Goal: Task Accomplishment & Management: Complete application form

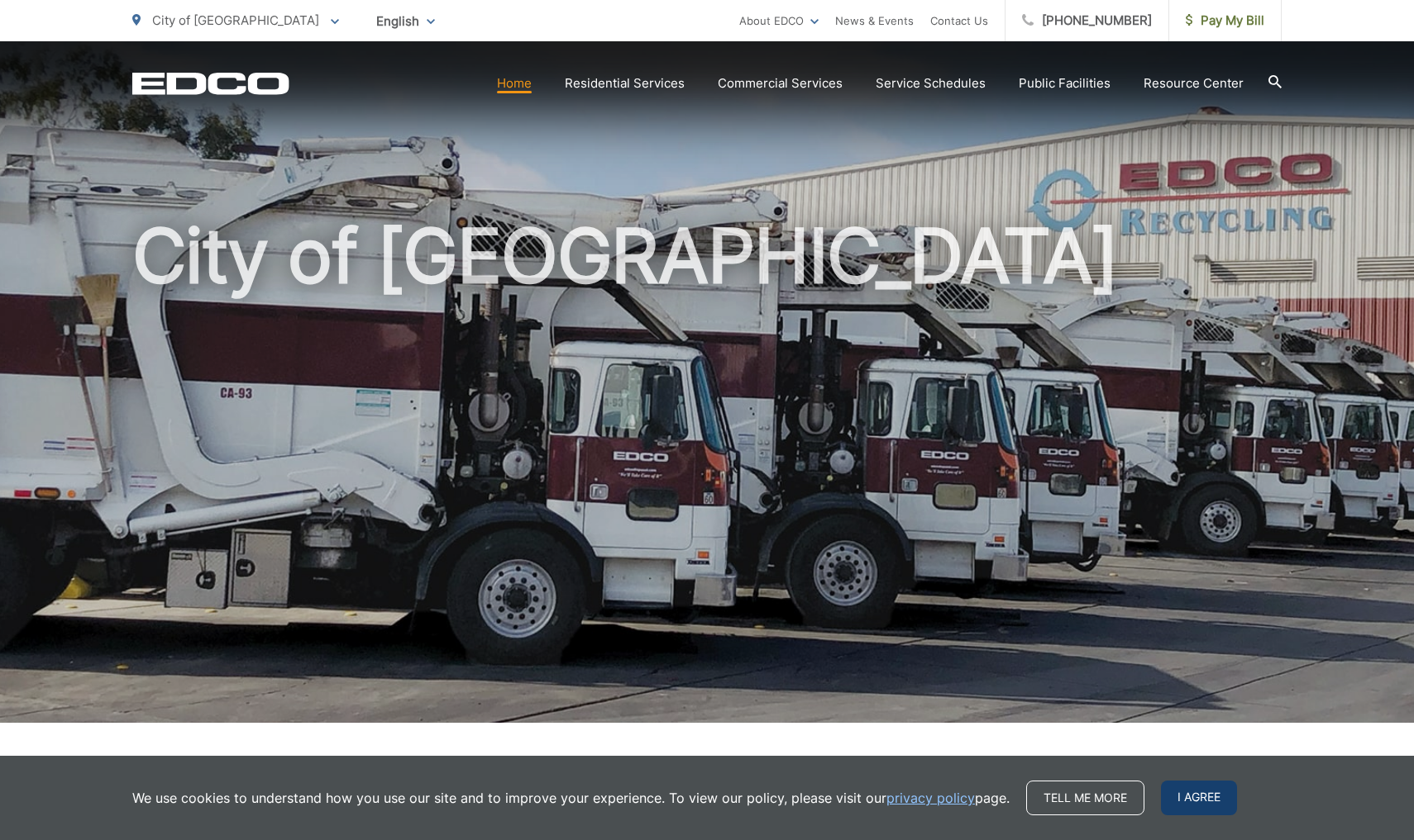
click at [1207, 810] on span "I agree" at bounding box center [1199, 799] width 76 height 35
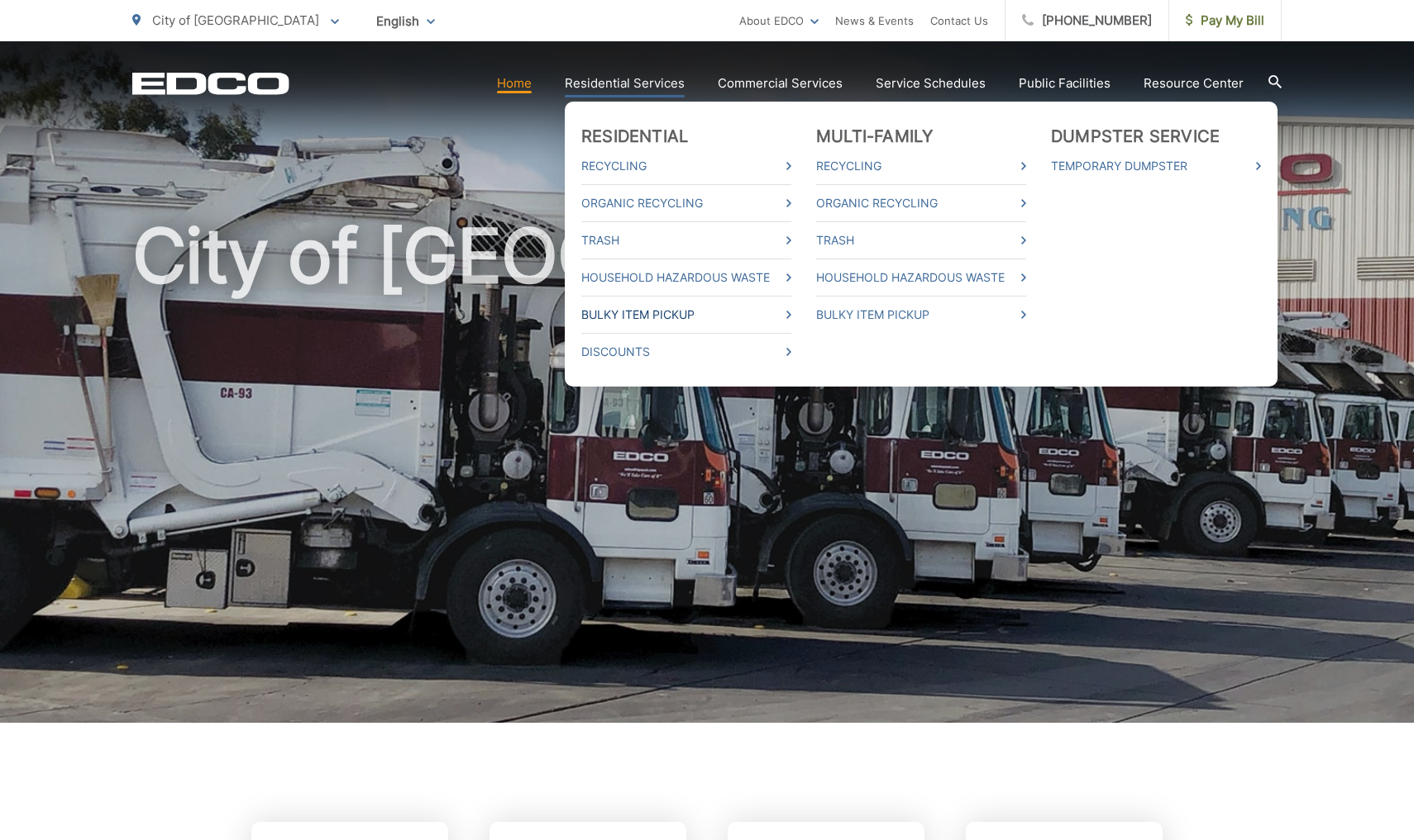
click at [689, 315] on link "Bulky Item Pickup" at bounding box center [686, 314] width 210 height 20
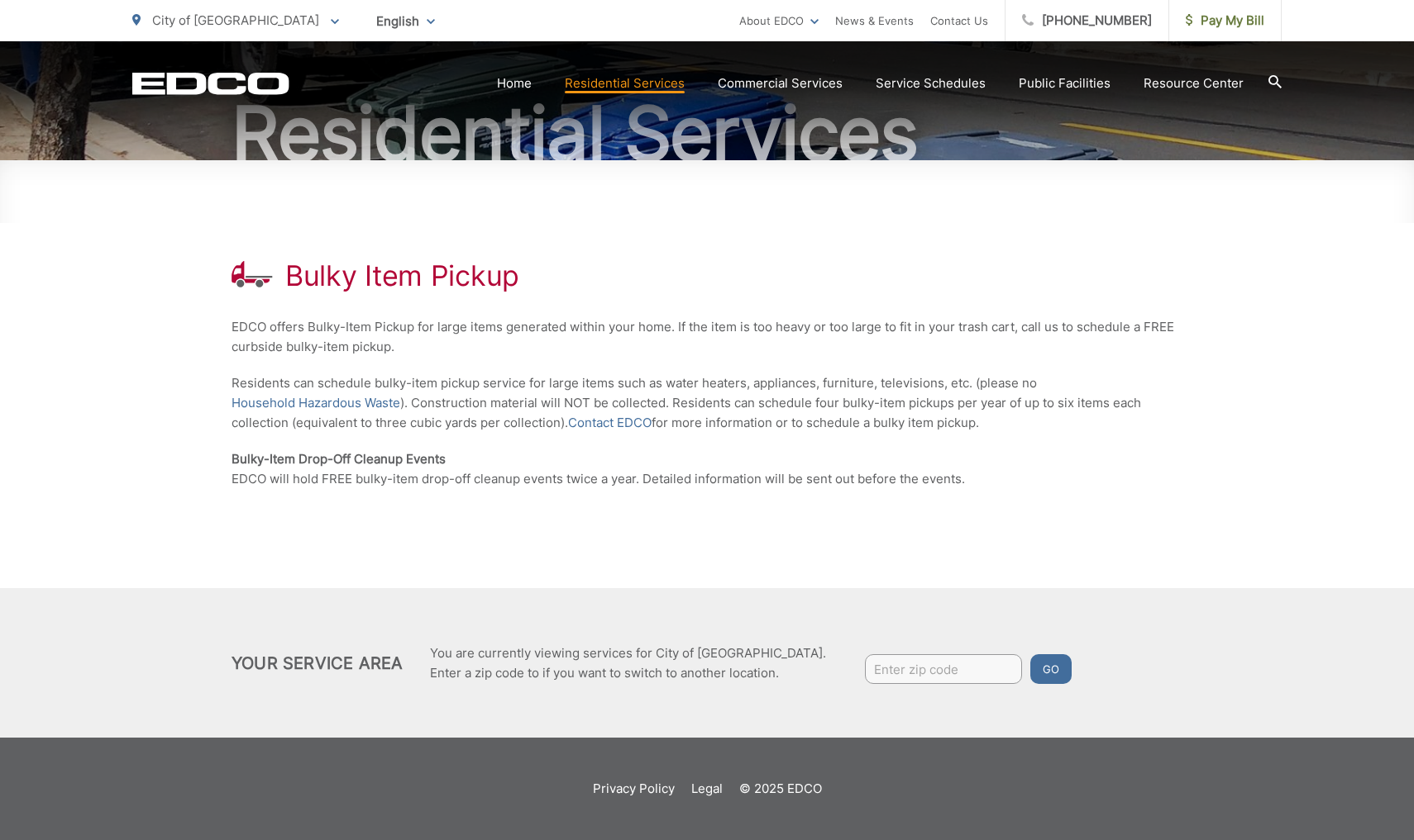
scroll to position [169, 0]
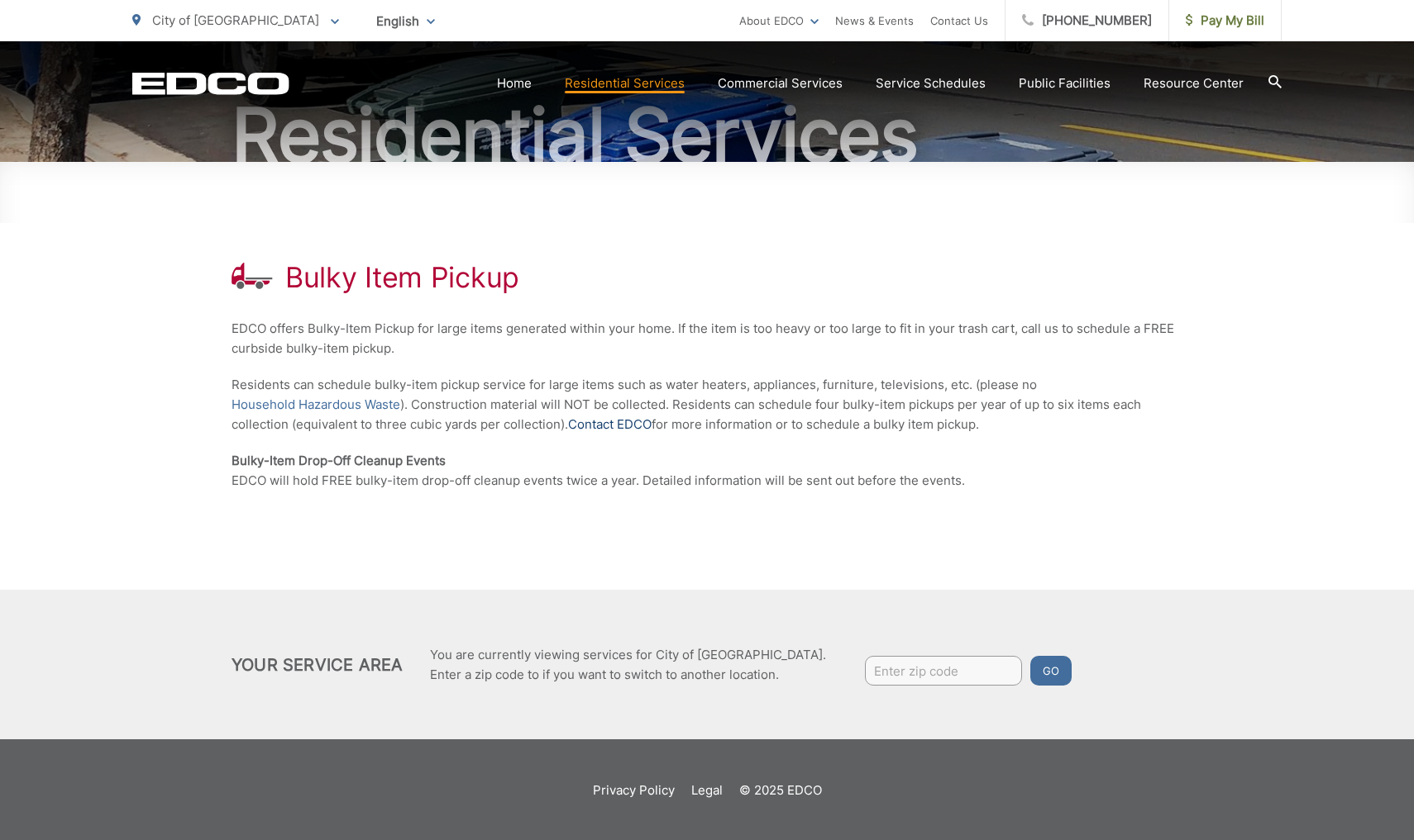
click at [630, 428] on link "Contact EDCO" at bounding box center [610, 425] width 83 height 20
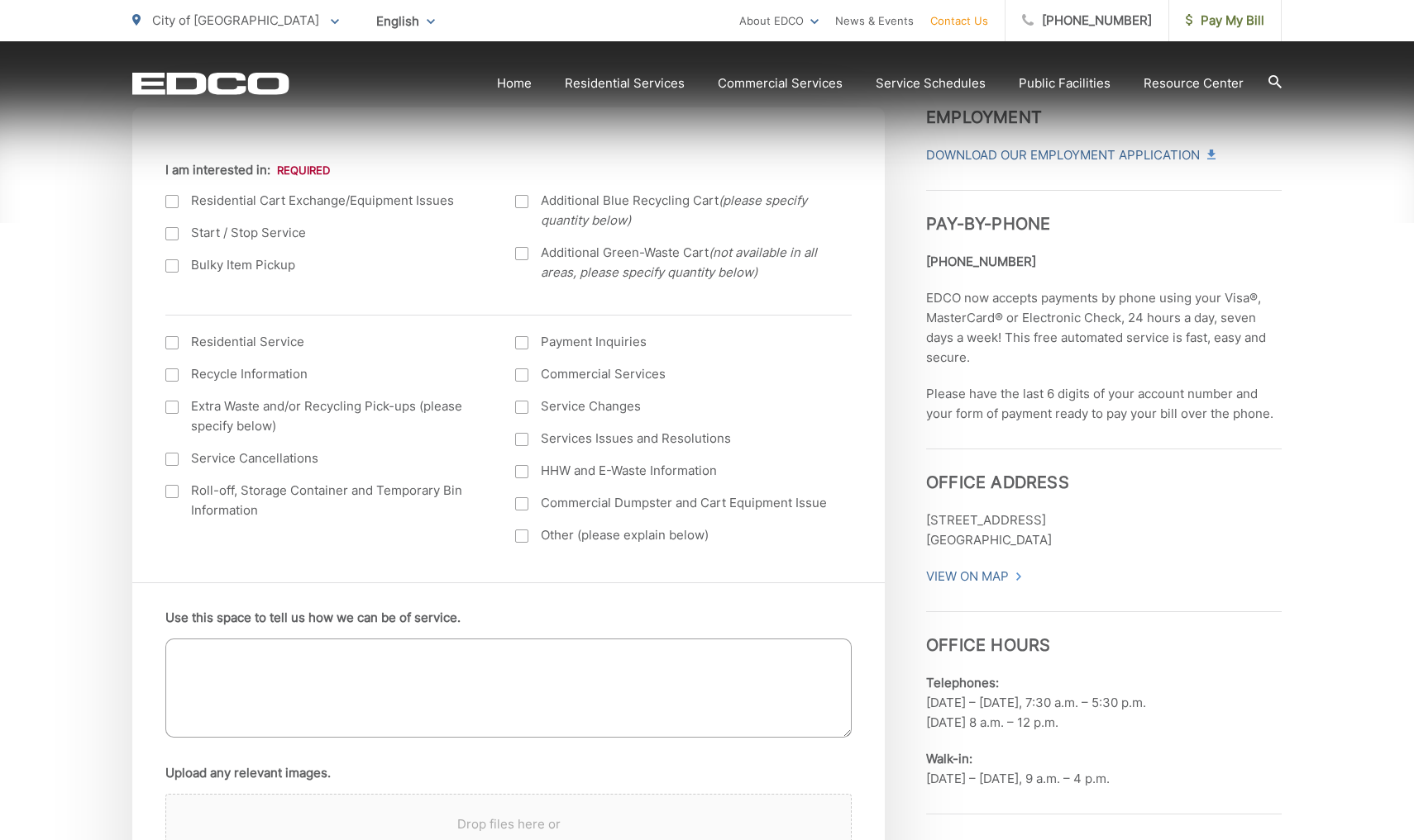
scroll to position [588, 0]
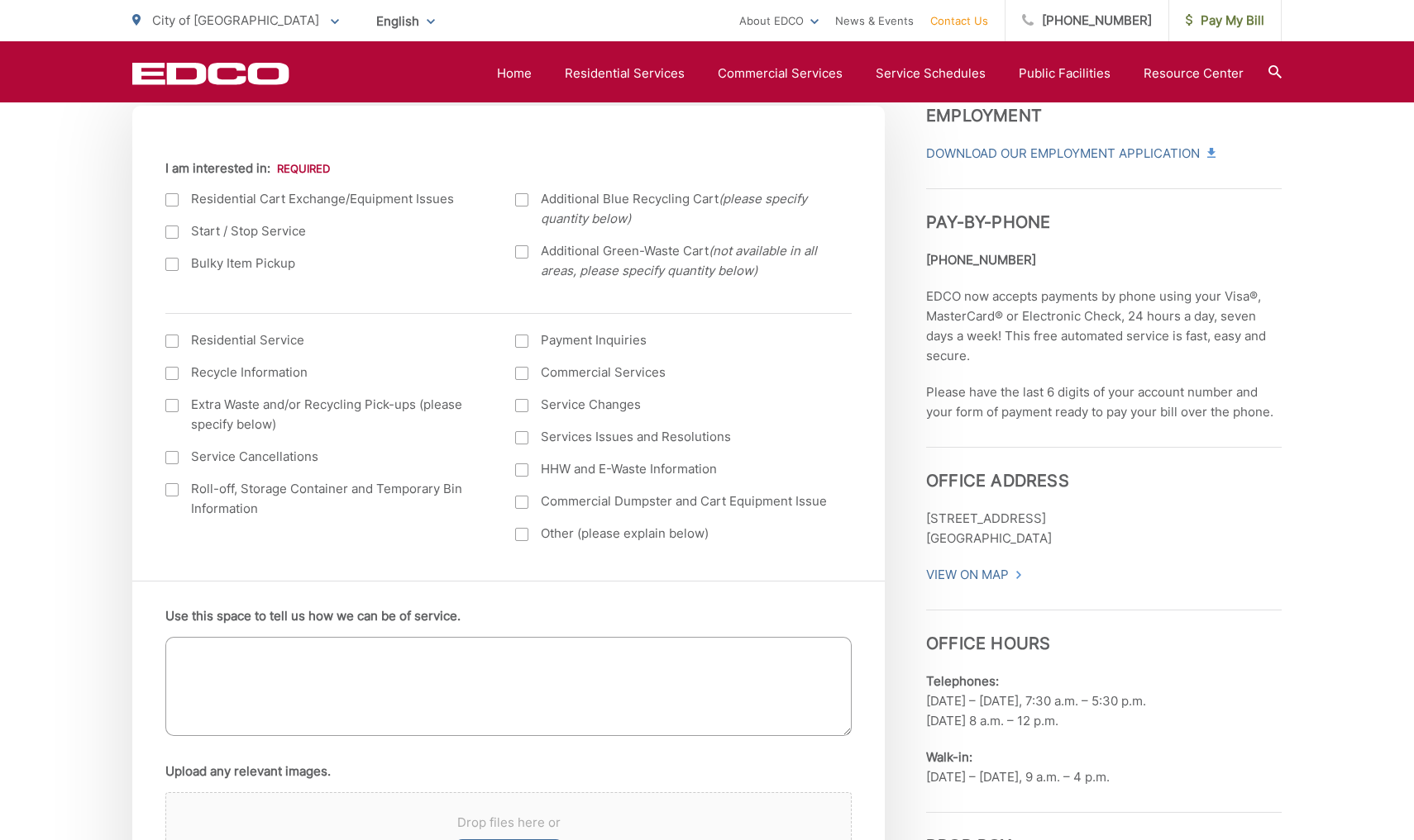
click at [170, 265] on div at bounding box center [171, 264] width 13 height 13
click at [0, 0] on input "Bulky Item Pickup" at bounding box center [0, 0] width 0 height 0
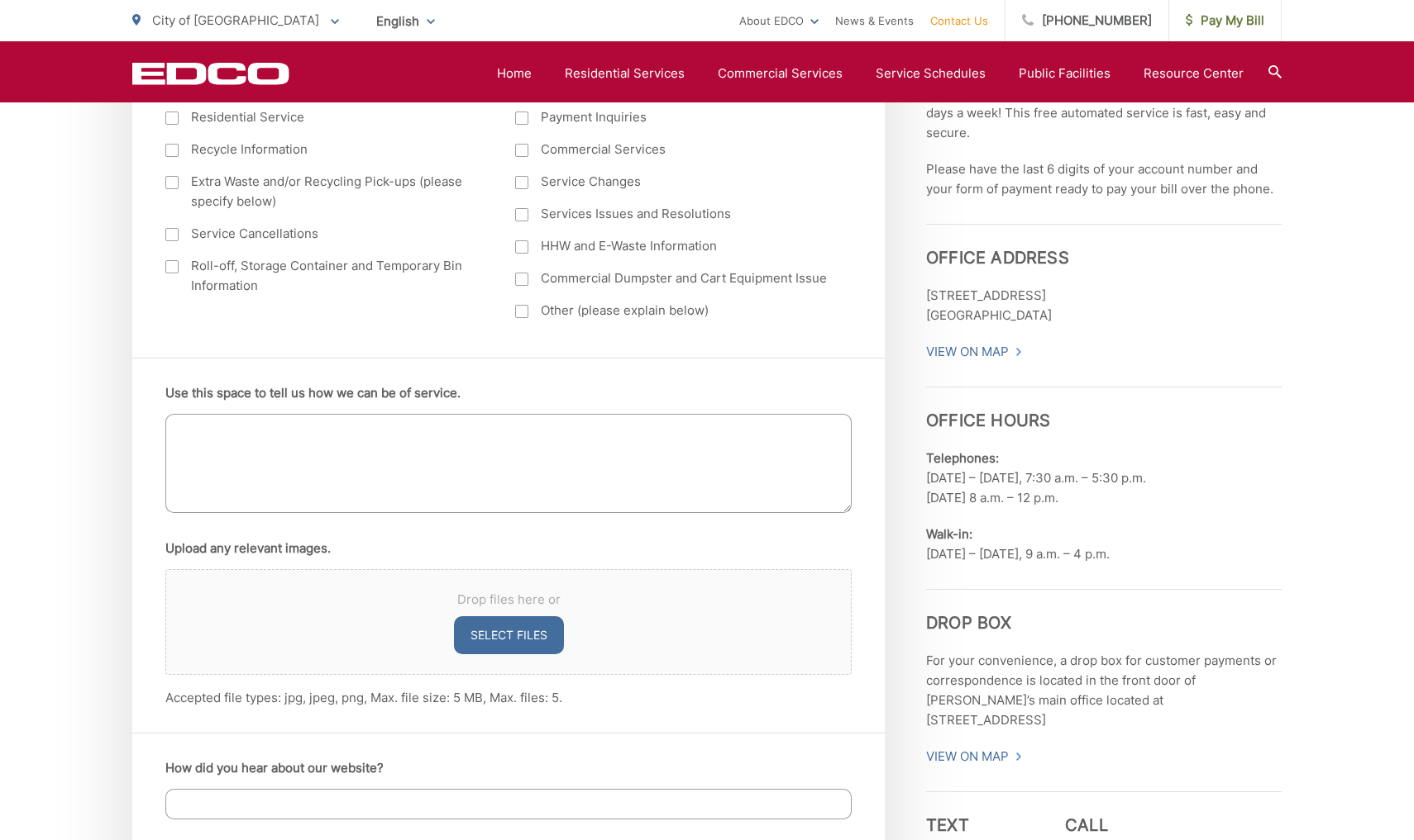
scroll to position [813, 0]
click at [533, 465] on textarea "Use this space to tell us how we can be of service." at bounding box center [508, 462] width 686 height 99
click at [544, 428] on textarea "I would like to arrange for a bulky item pickup for 2 twin" at bounding box center [508, 462] width 686 height 99
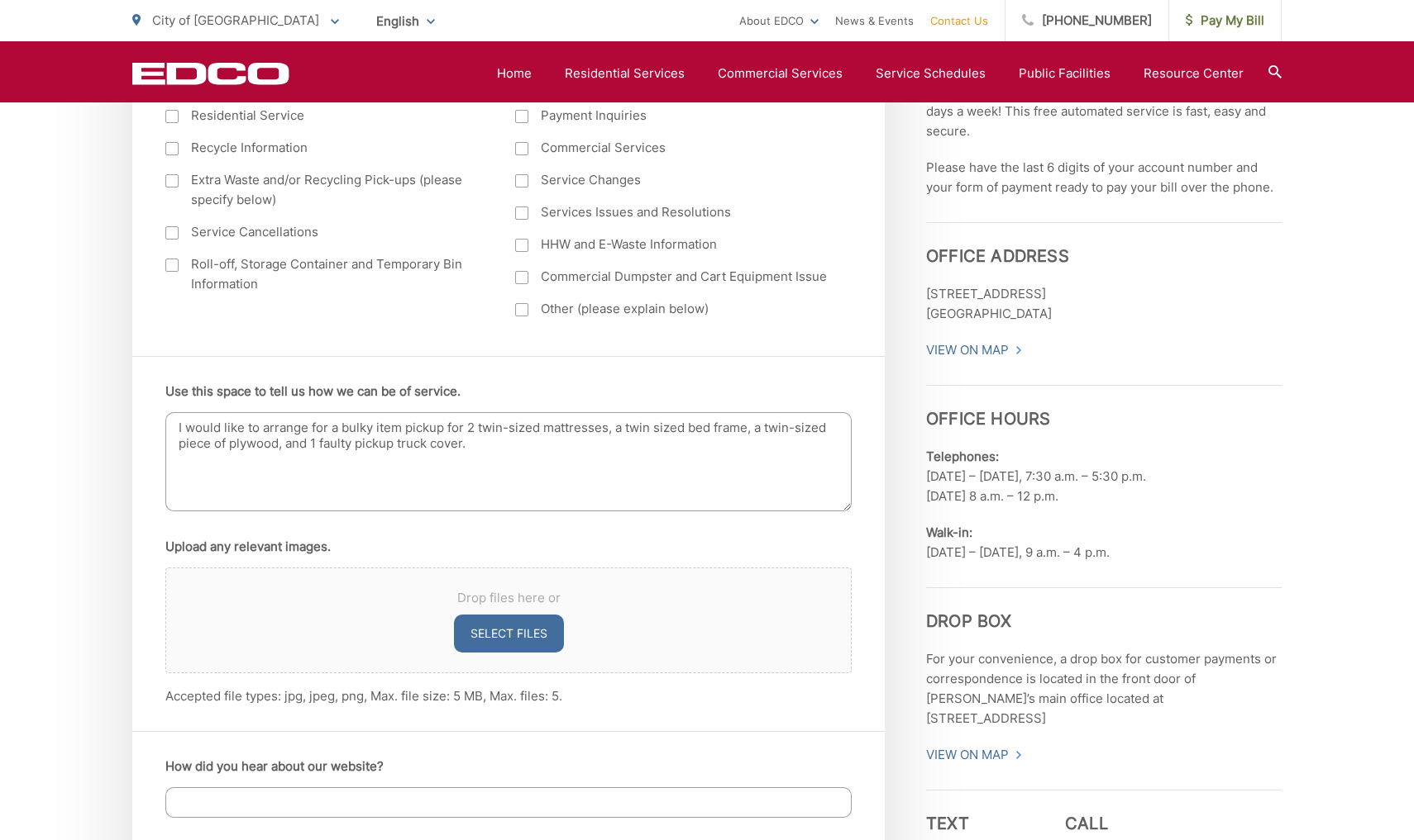
drag, startPoint x: 620, startPoint y: 432, endPoint x: 636, endPoint y: 449, distance: 23.3
click at [622, 433] on textarea "I would like to arrange for a bulky item pickup for 2 twin-sized mattresses, a …" at bounding box center [508, 462] width 686 height 99
click at [752, 431] on textarea "I would like to arrange for a bulky item pickup for 2 twin-sized mattresses, 2 …" at bounding box center [508, 462] width 686 height 99
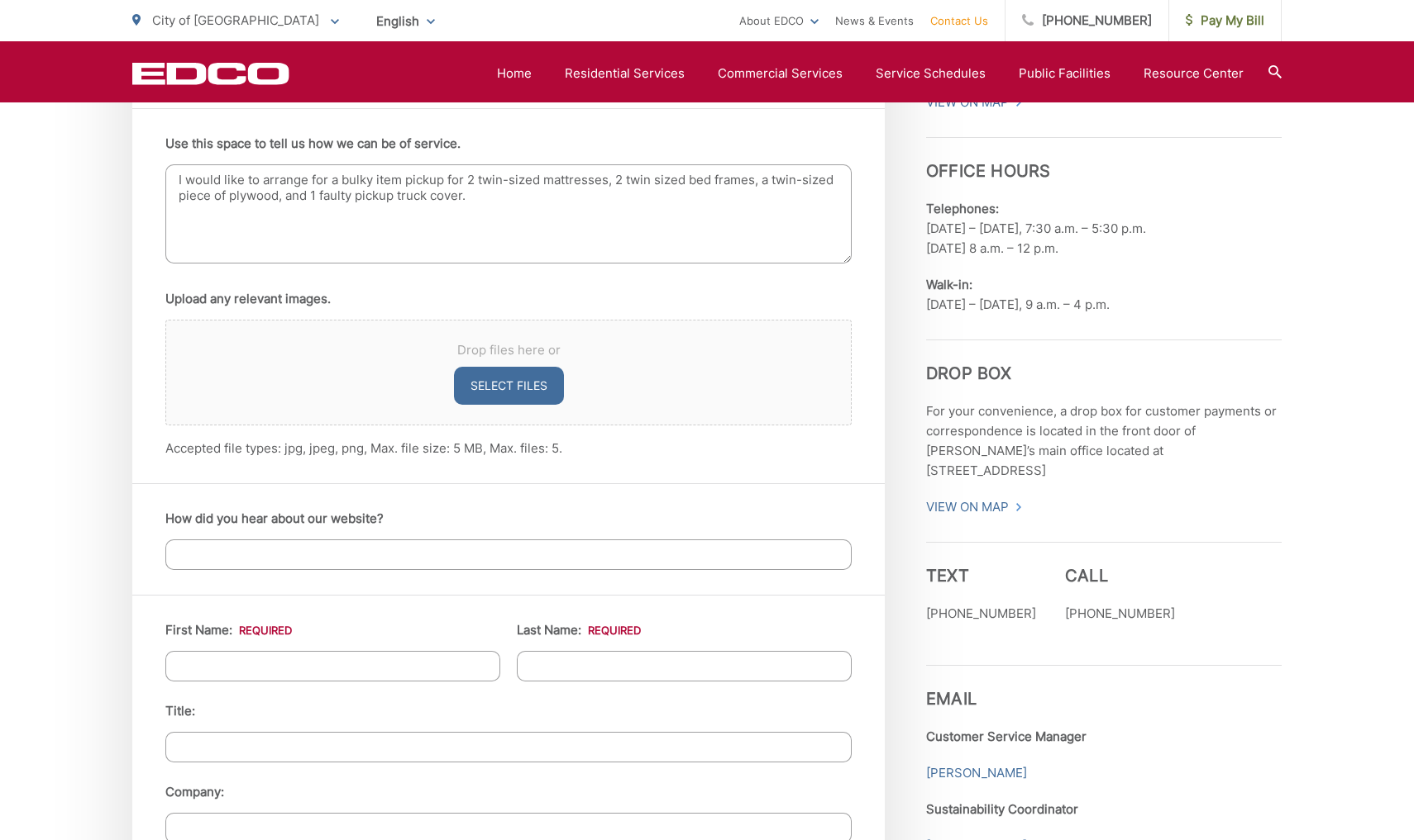
scroll to position [1065, 0]
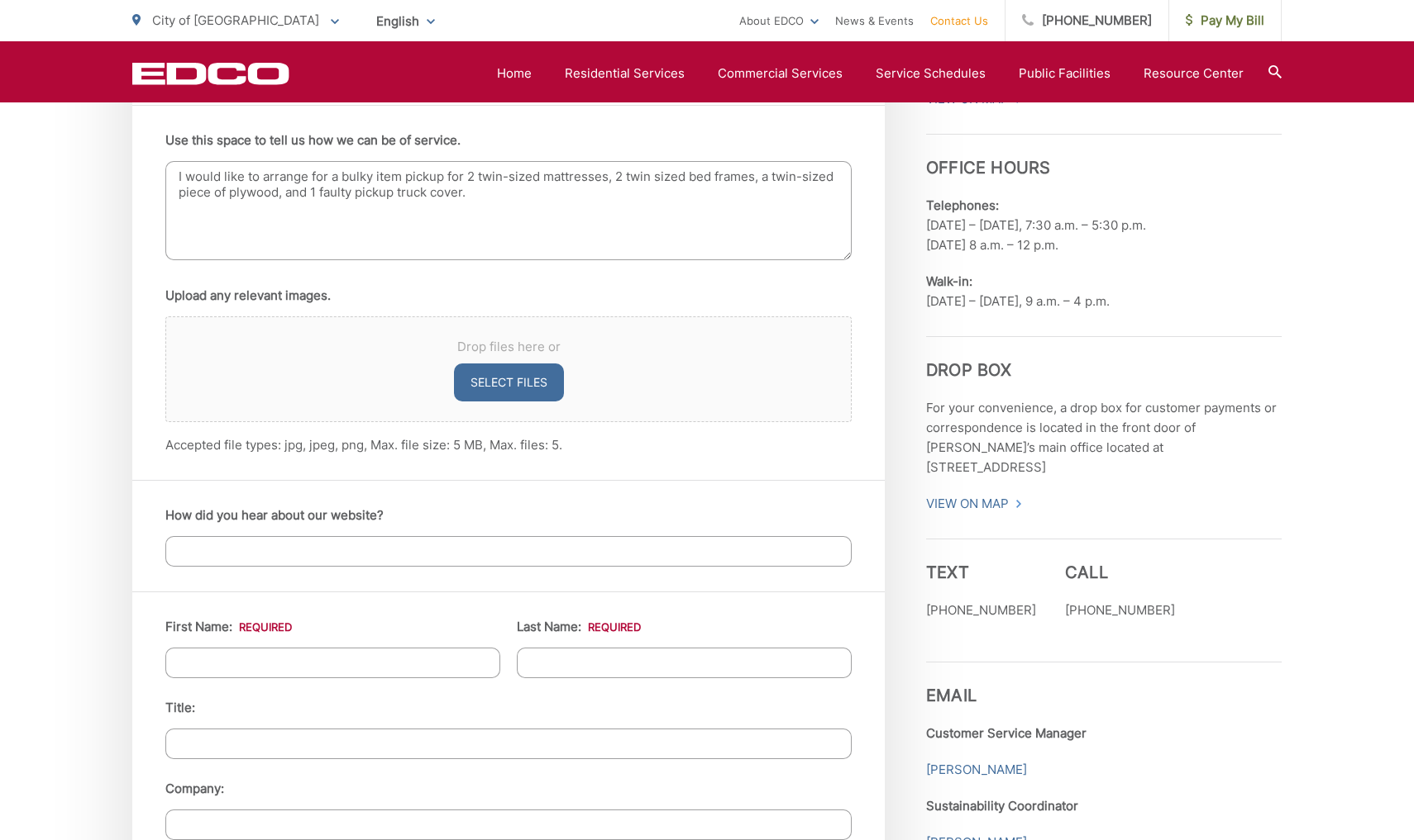
type textarea "I would like to arrange for a bulky item pickup for 2 twin-sized mattresses, 2 …"
click at [578, 550] on input "How did you hear about our website?" at bounding box center [508, 551] width 686 height 31
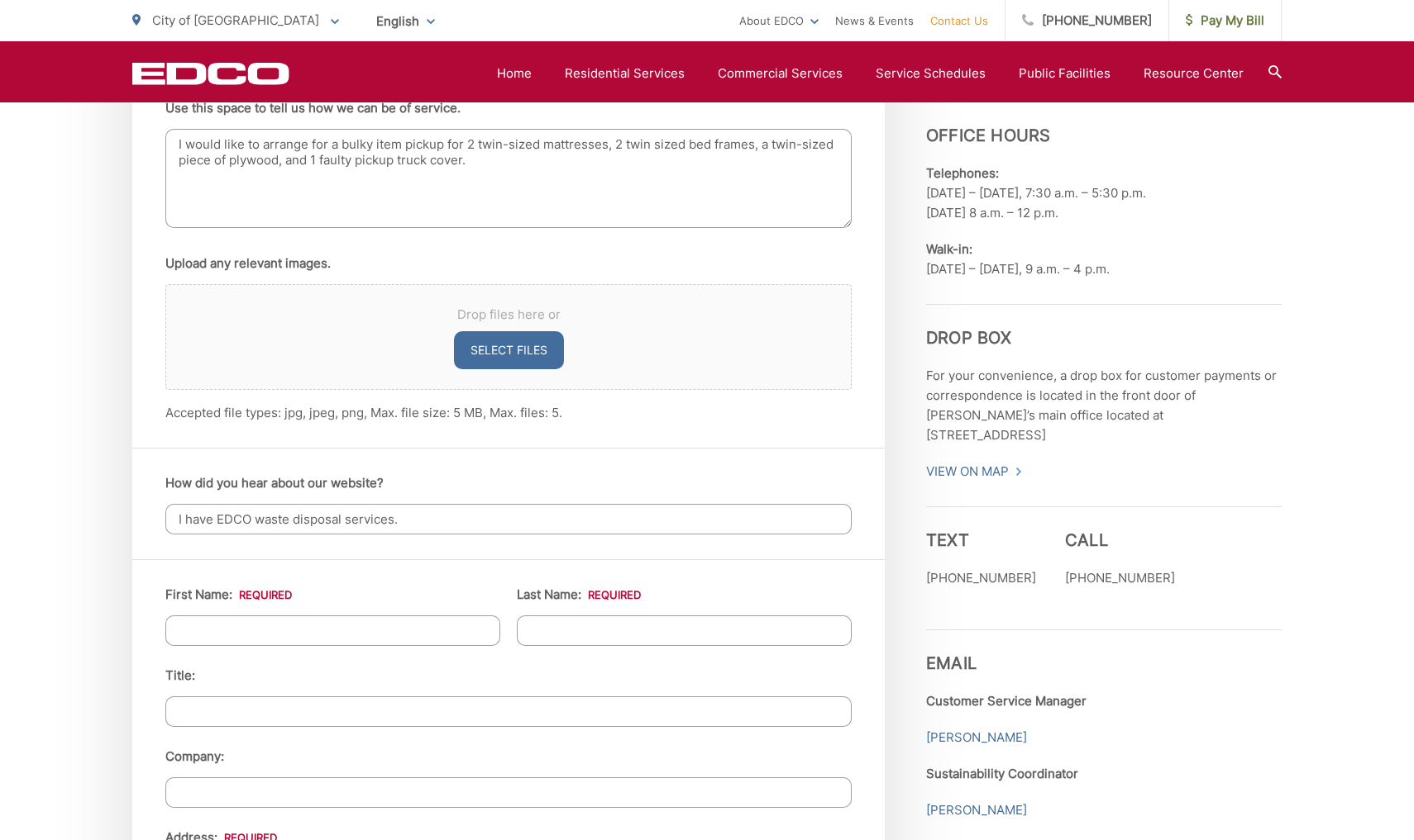
scroll to position [1096, 0]
type input "I have EDCO waste disposal services."
type input "Jon"
type input "Bowen"
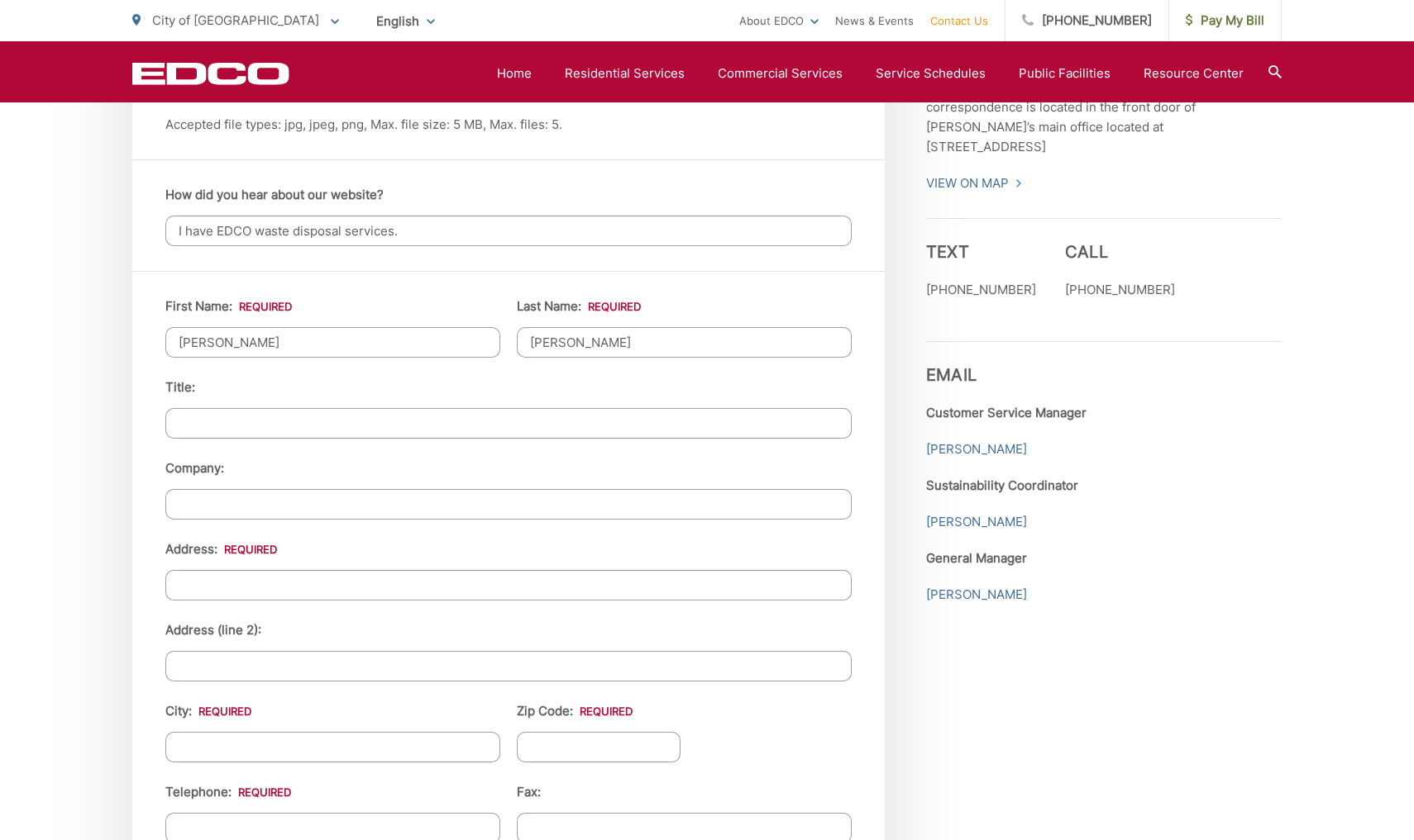
scroll to position [1388, 0]
type input "1465 Caracara Cir."
type input "El Cajon"
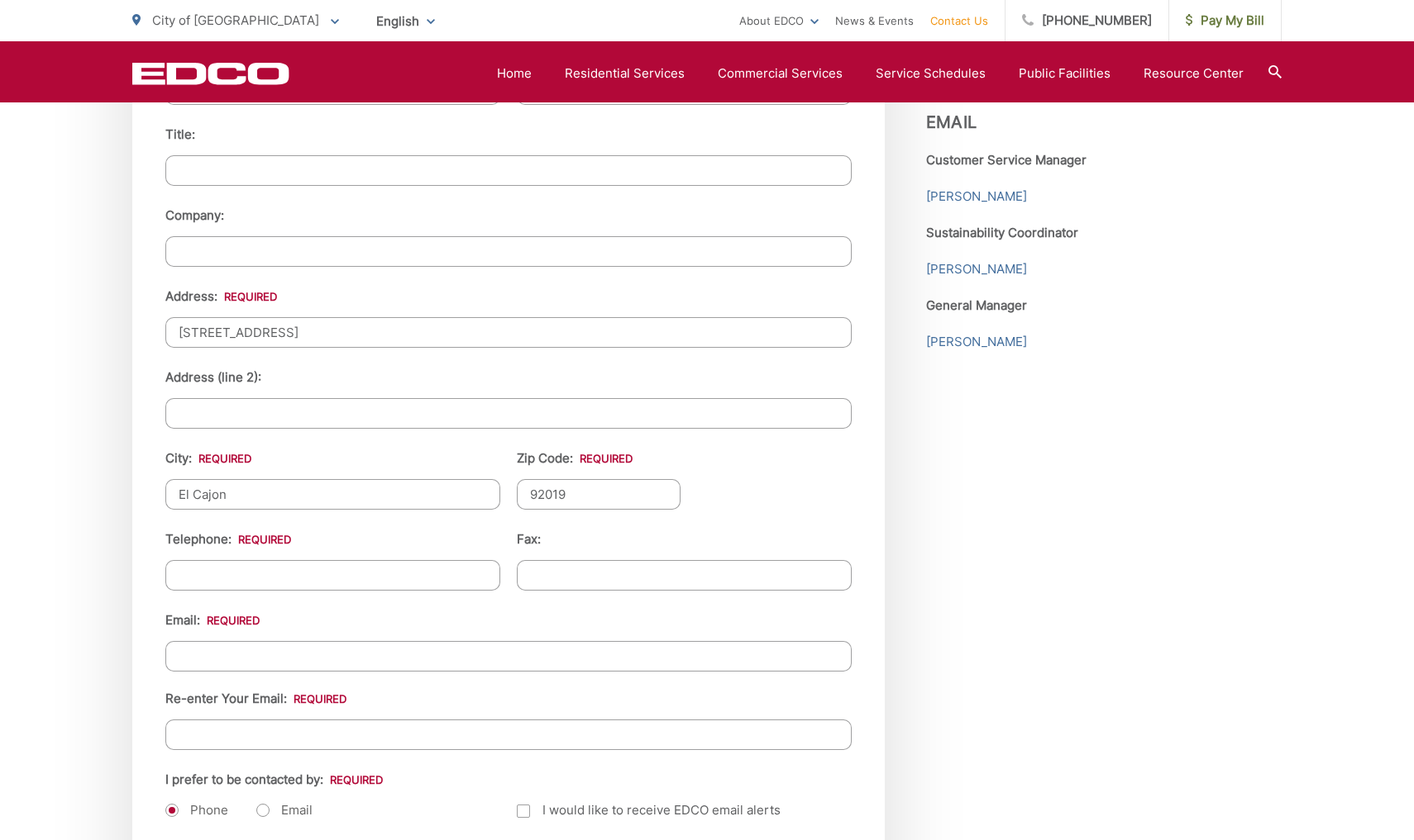
scroll to position [1655, 0]
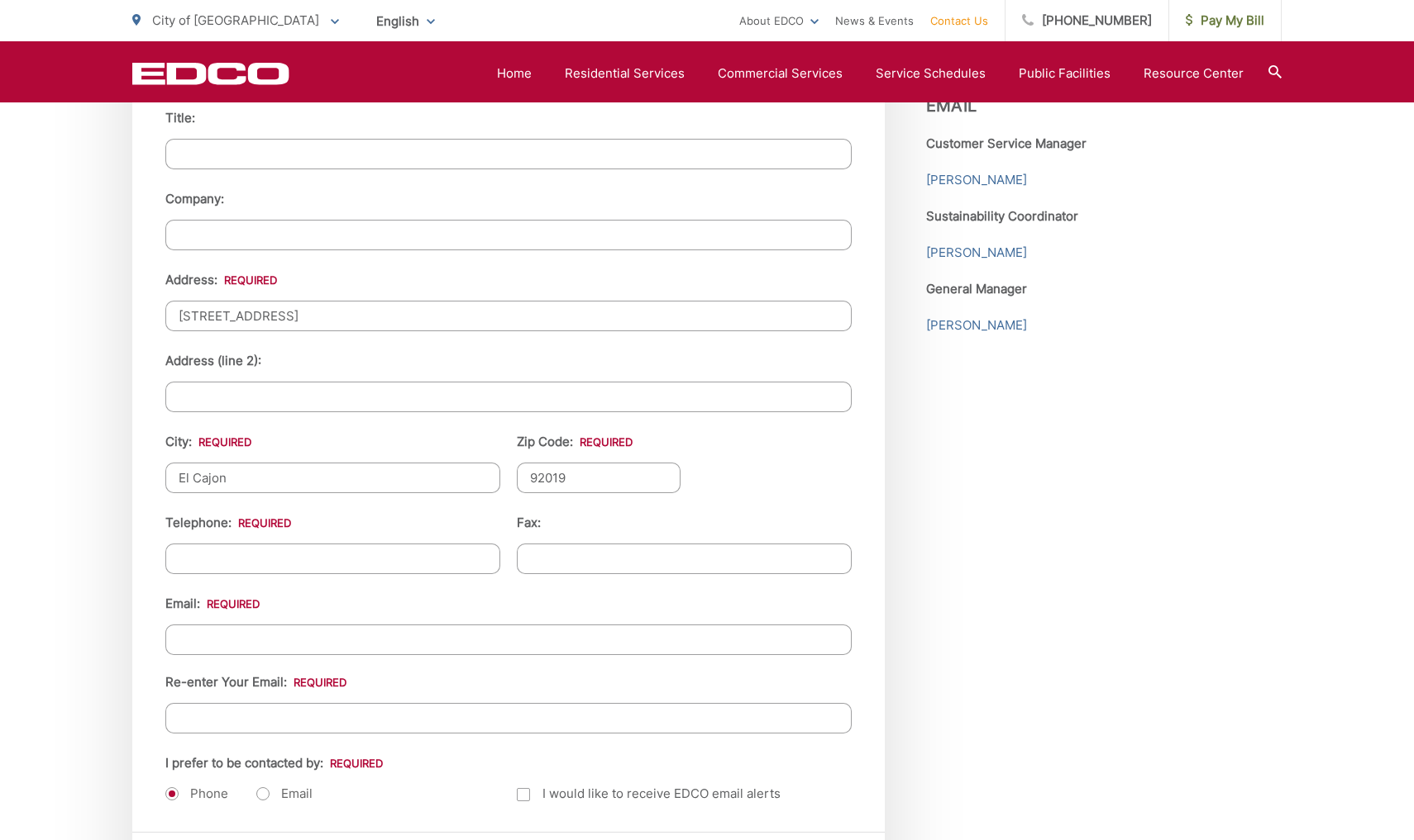
type input "92019"
type input "(619) 414-0729"
click at [484, 560] on input "(619) 414-0729" at bounding box center [332, 558] width 335 height 31
click at [473, 562] on input "(619) 414-0729" at bounding box center [332, 558] width 335 height 31
type input "bowenjond@gmail.com"
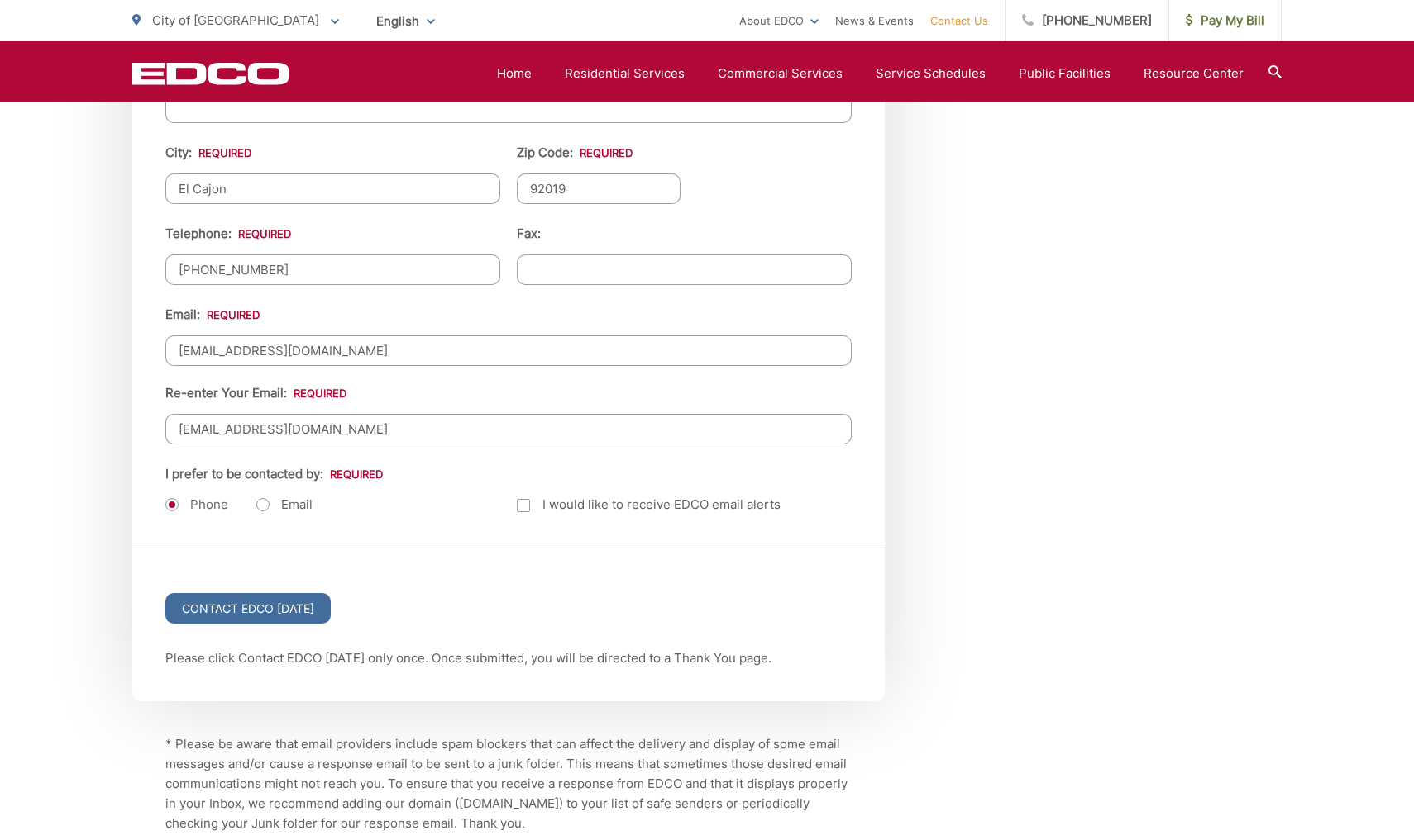
scroll to position [1956, 0]
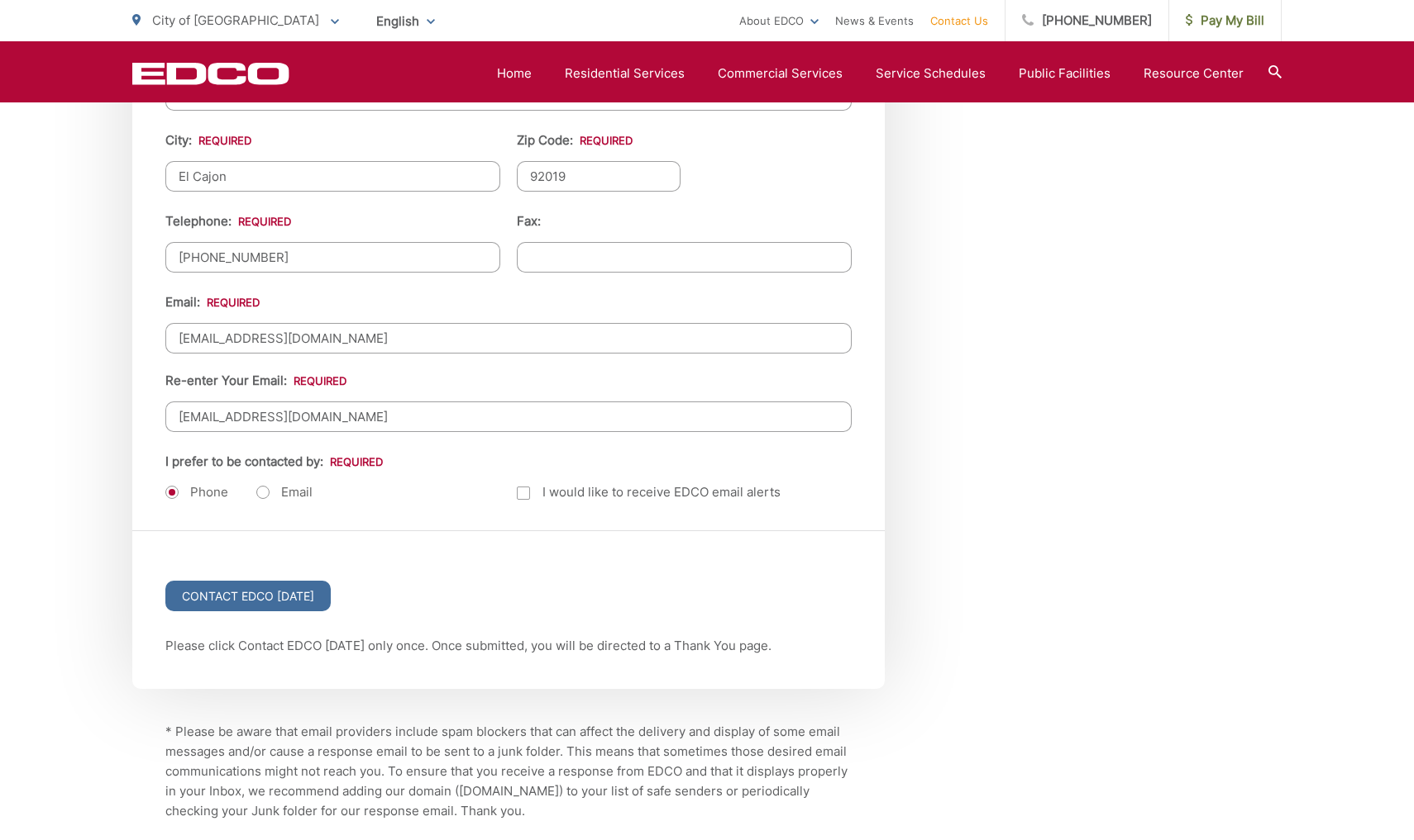
type input "bowenjond@gmail.com"
click at [260, 493] on label "Email" at bounding box center [285, 492] width 56 height 17
radio input "true"
click at [167, 497] on label "Phone" at bounding box center [197, 492] width 63 height 17
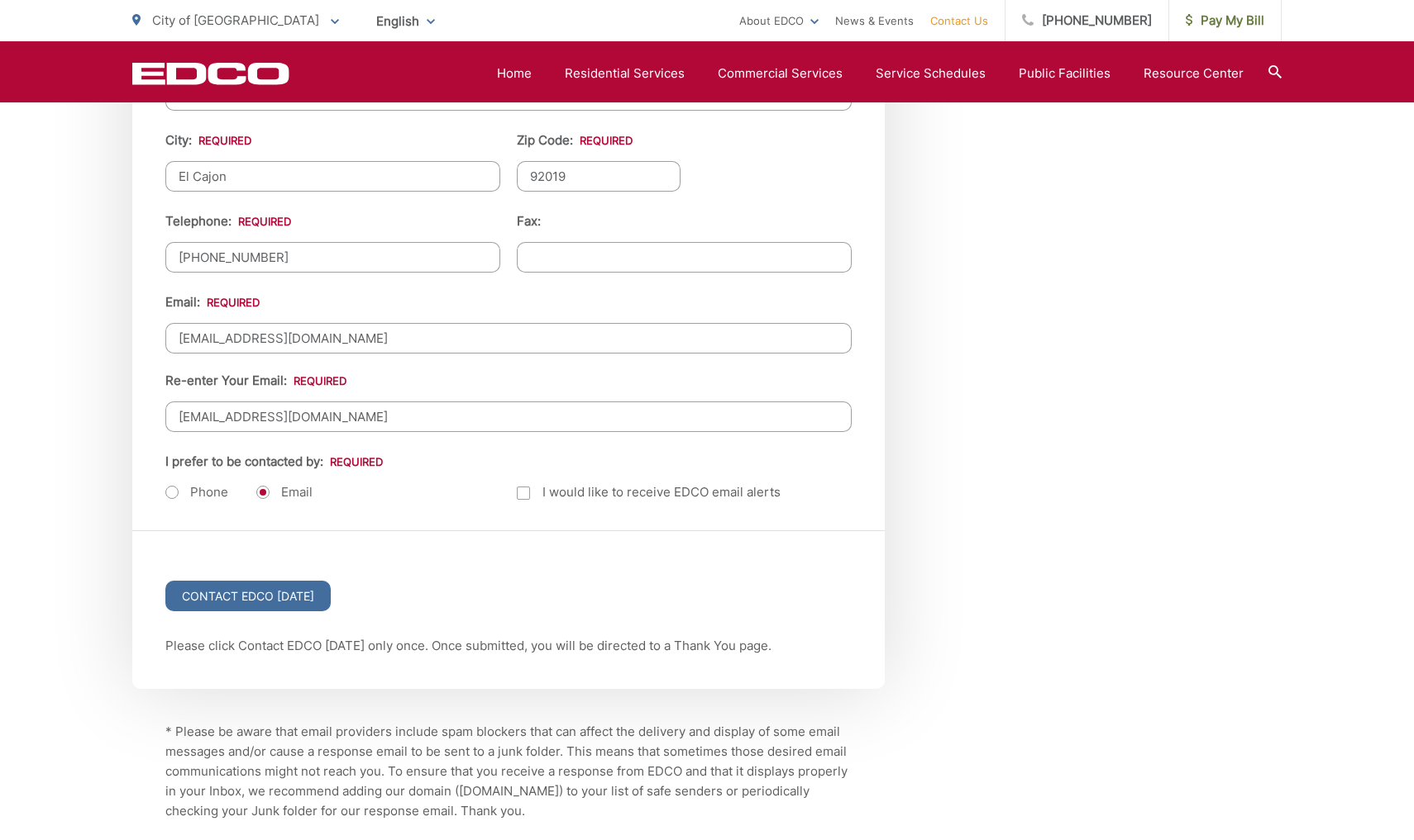
radio input "true"
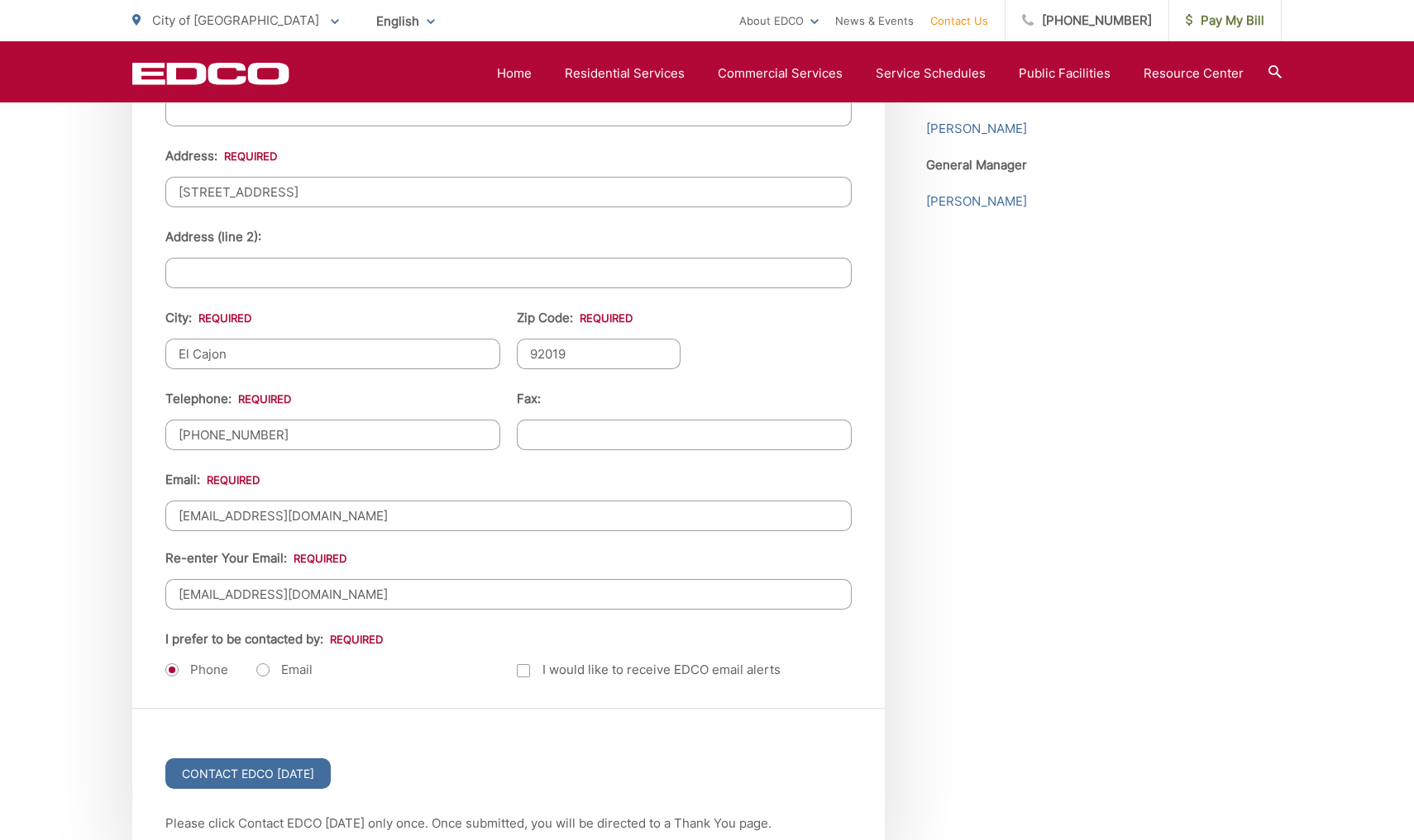
scroll to position [1877, 0]
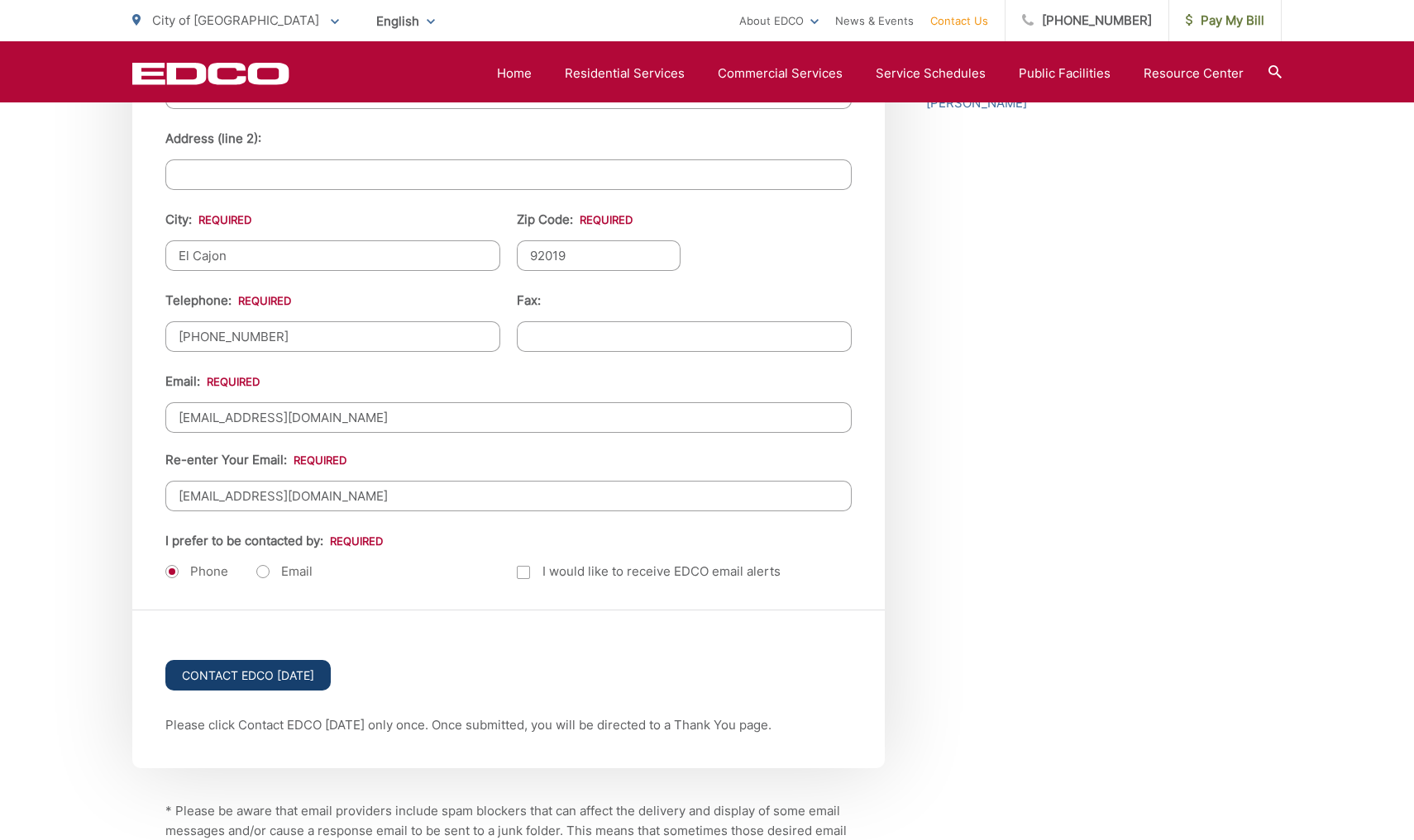
click at [286, 670] on input "Contact EDCO Today" at bounding box center [248, 675] width 165 height 31
